Goal: Information Seeking & Learning: Learn about a topic

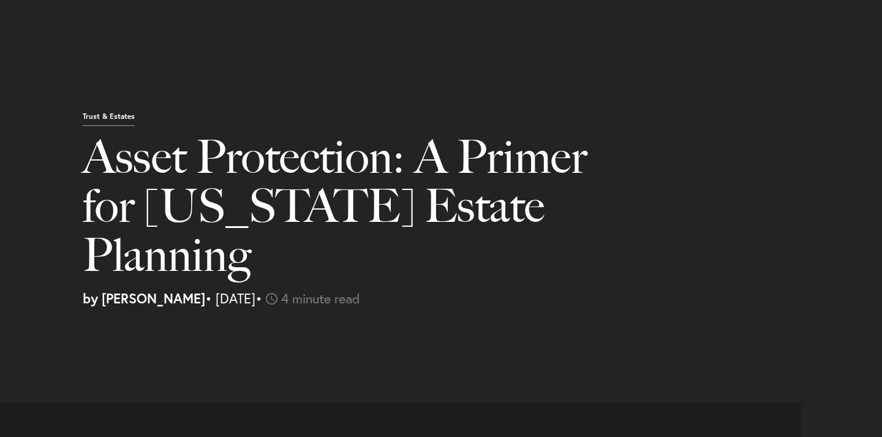
select select "US"
select select "Austin"
select select "Business and Civil Litigation"
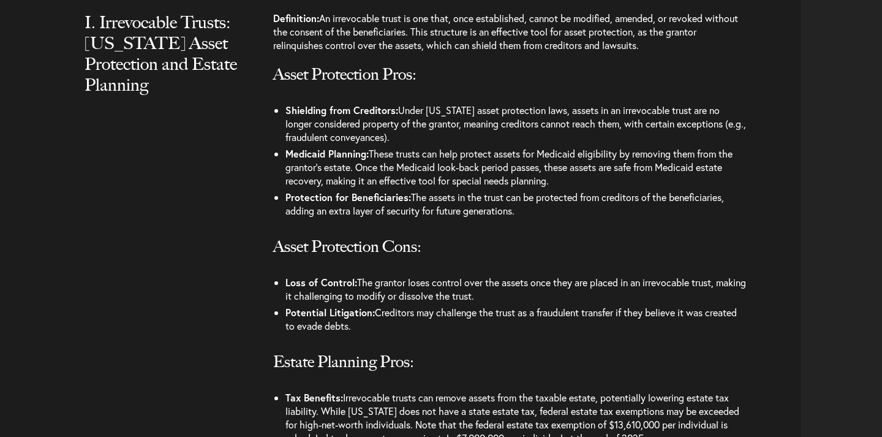
scroll to position [1112, 0]
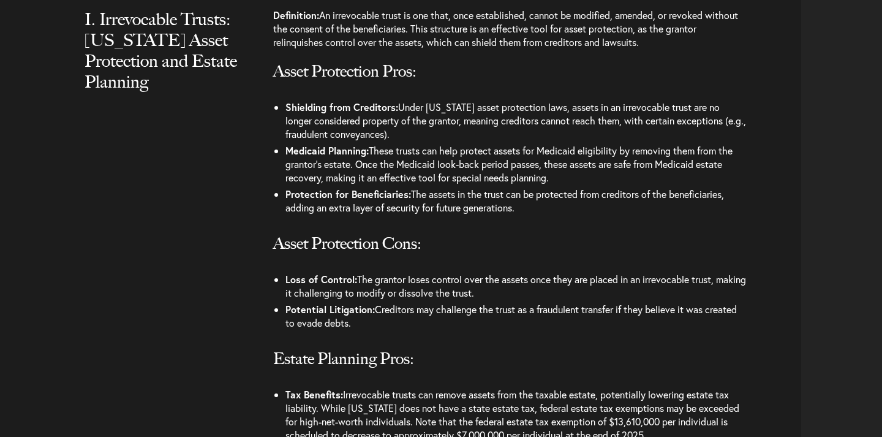
drag, startPoint x: 514, startPoint y: 249, endPoint x: 284, endPoint y: 234, distance: 230.8
click at [284, 271] on ul "Loss of Control: The grantor loses control over the assets once they are placed…" at bounding box center [510, 301] width 475 height 60
click at [428, 301] on li "Potential Litigation: Creditors may challenge the trust as a fraudulent transfe…" at bounding box center [516, 316] width 462 height 30
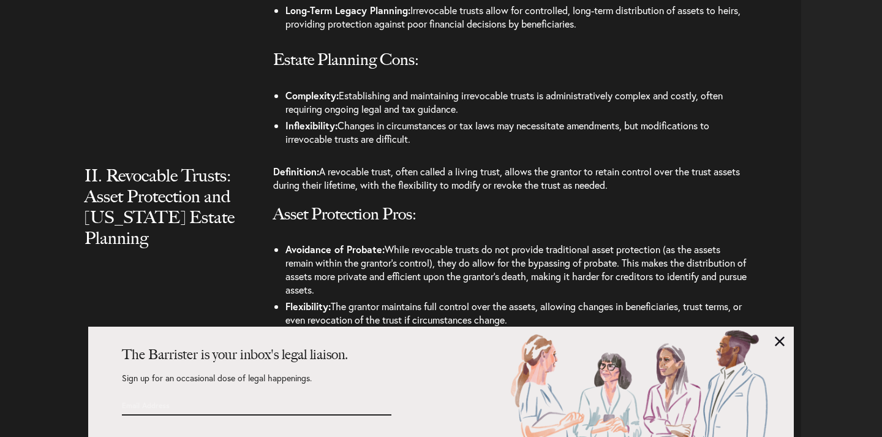
scroll to position [1598, 0]
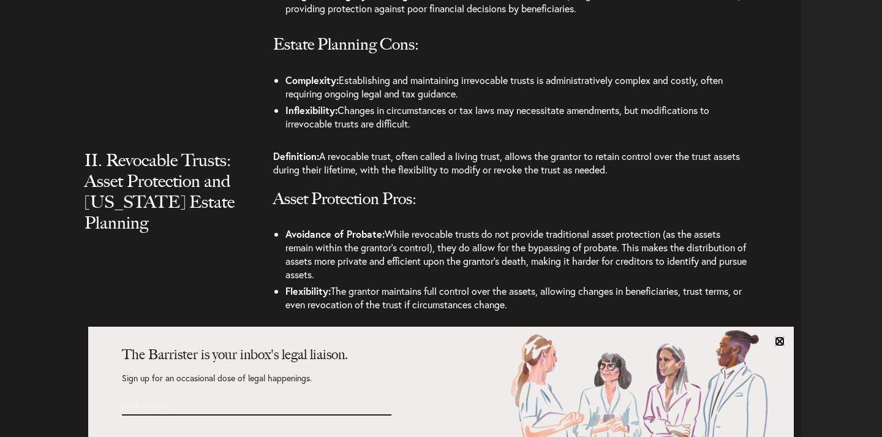
click at [776, 337] on link at bounding box center [780, 341] width 10 height 10
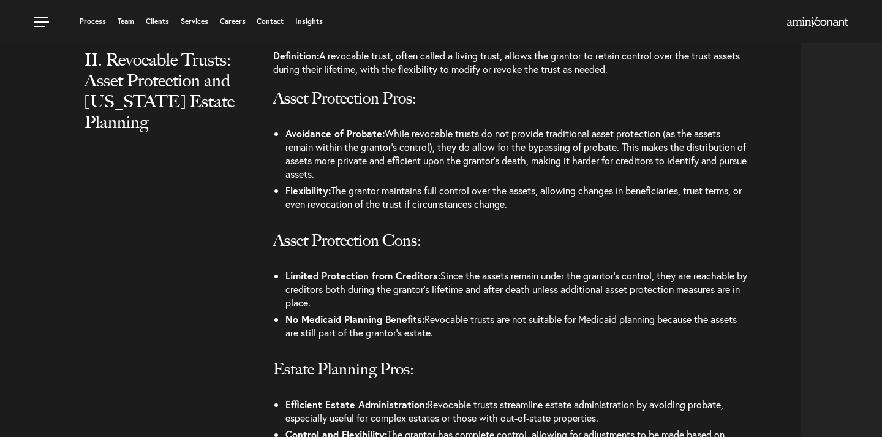
scroll to position [1691, 0]
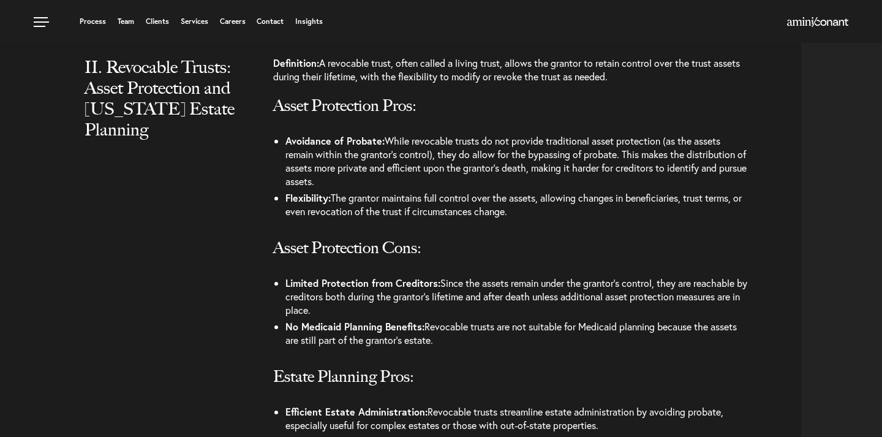
drag, startPoint x: 389, startPoint y: 234, endPoint x: 396, endPoint y: 263, distance: 30.2
click at [396, 275] on li "Limited Protection from Creditors: Since the assets remain under the grantor’s …" at bounding box center [516, 296] width 462 height 43
click at [377, 275] on li "Limited Protection from Creditors: Since the assets remain under the grantor’s …" at bounding box center [516, 296] width 462 height 43
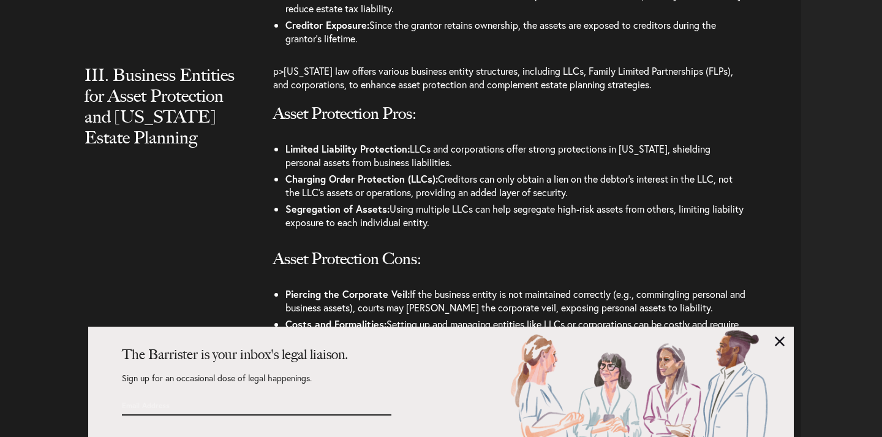
scroll to position [2229, 0]
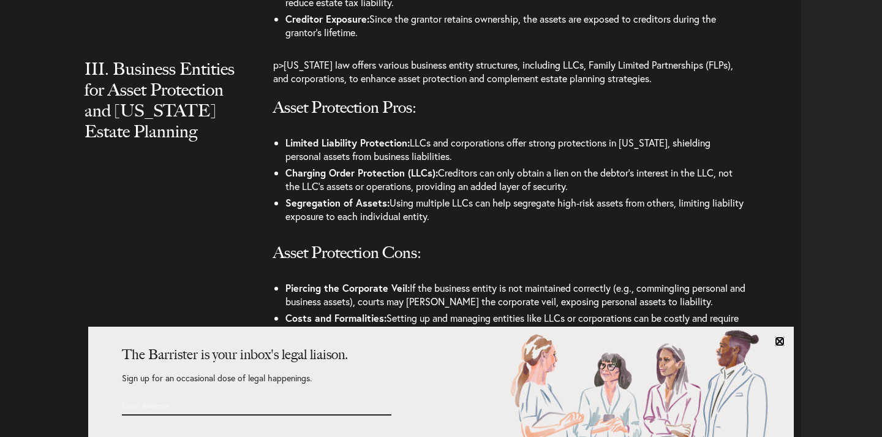
click at [780, 345] on link at bounding box center [780, 341] width 10 height 10
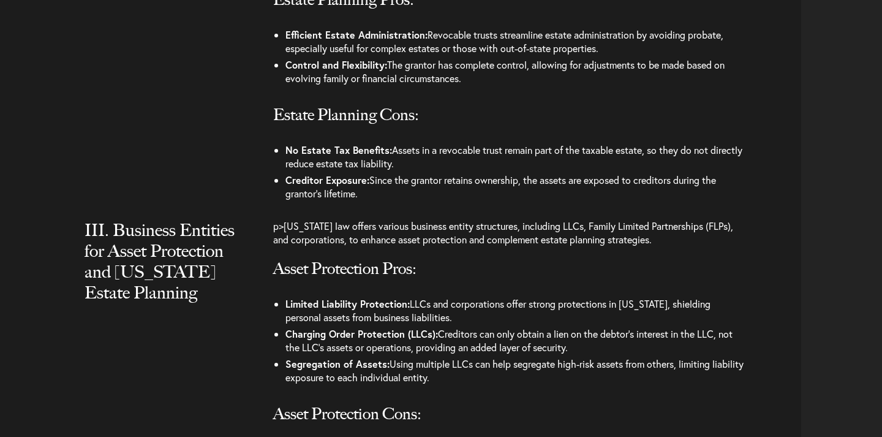
scroll to position [2070, 0]
